Goal: Information Seeking & Learning: Learn about a topic

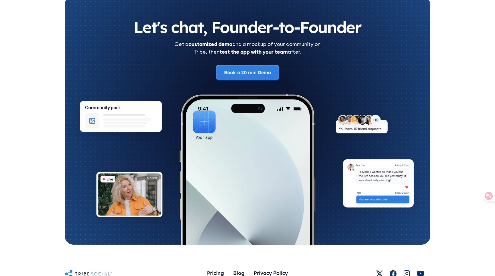
scroll to position [3148, 0]
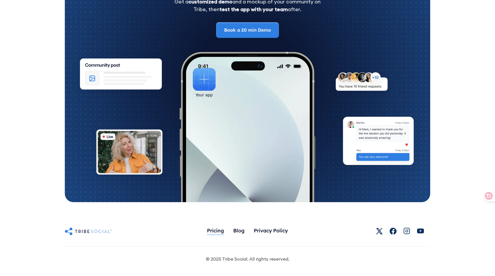
click at [214, 234] on div "Pricing" at bounding box center [215, 231] width 17 height 12
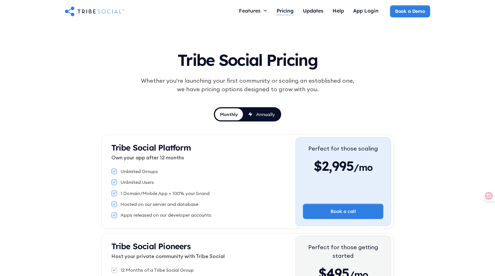
click at [282, 15] on div "Pricing" at bounding box center [284, 11] width 17 height 12
click at [488, 196] on icon at bounding box center [484, 196] width 8 height 8
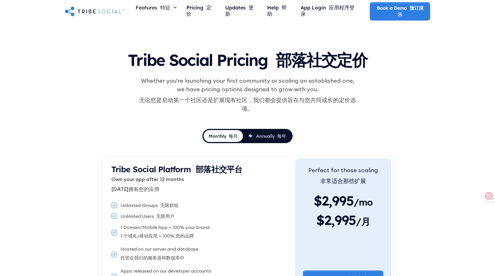
click at [78, 12] on img at bounding box center [94, 10] width 59 height 11
click at [92, 11] on img at bounding box center [94, 10] width 59 height 11
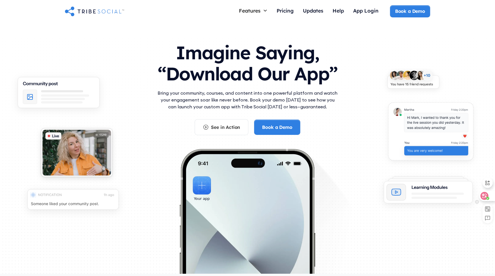
click at [487, 195] on icon at bounding box center [484, 196] width 8 height 8
click at [484, 196] on icon at bounding box center [484, 196] width 6 height 6
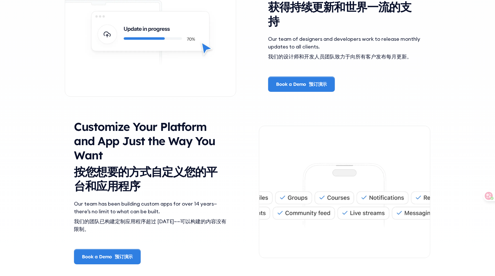
scroll to position [1513, 0]
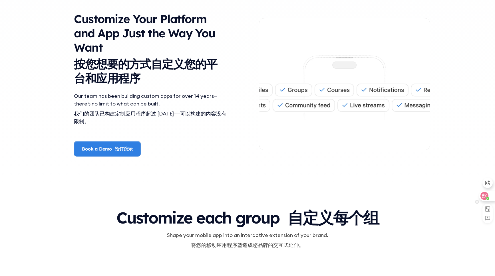
click at [489, 197] on icon at bounding box center [487, 198] width 3 height 3
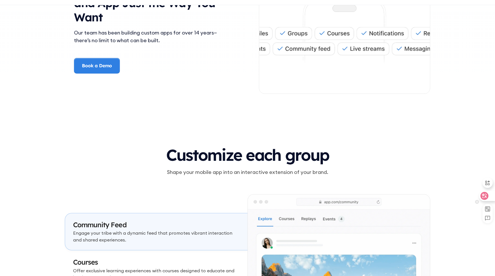
scroll to position [1463, 0]
